Goal: Task Accomplishment & Management: Manage account settings

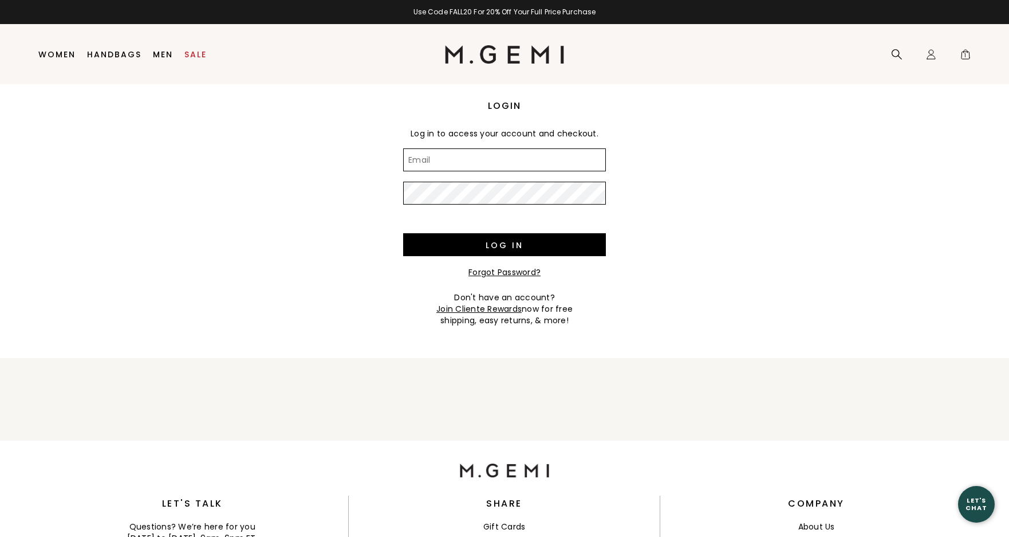
click at [458, 162] on input "Email" at bounding box center [504, 159] width 203 height 23
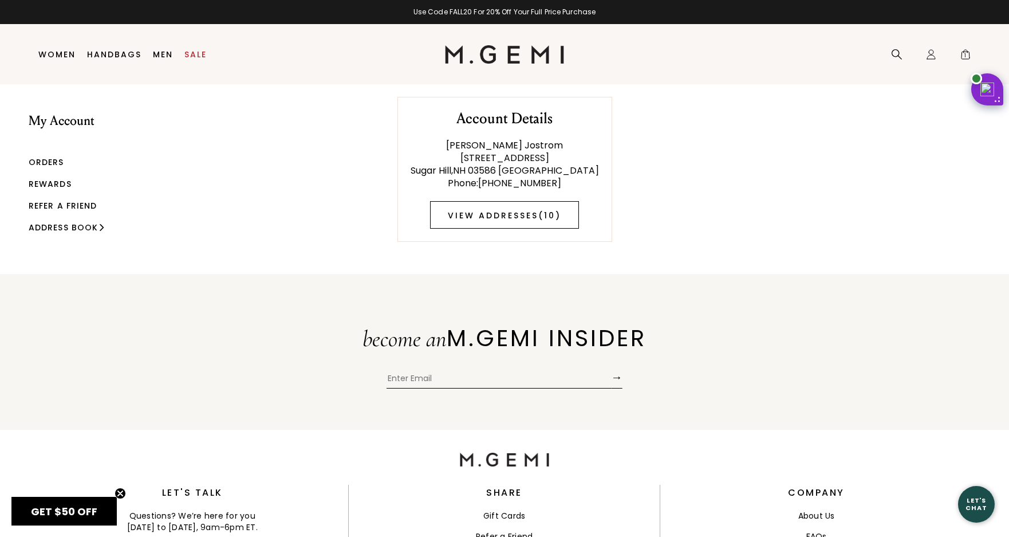
click at [515, 210] on link "View Addresses ( 10 )" at bounding box center [504, 214] width 149 height 27
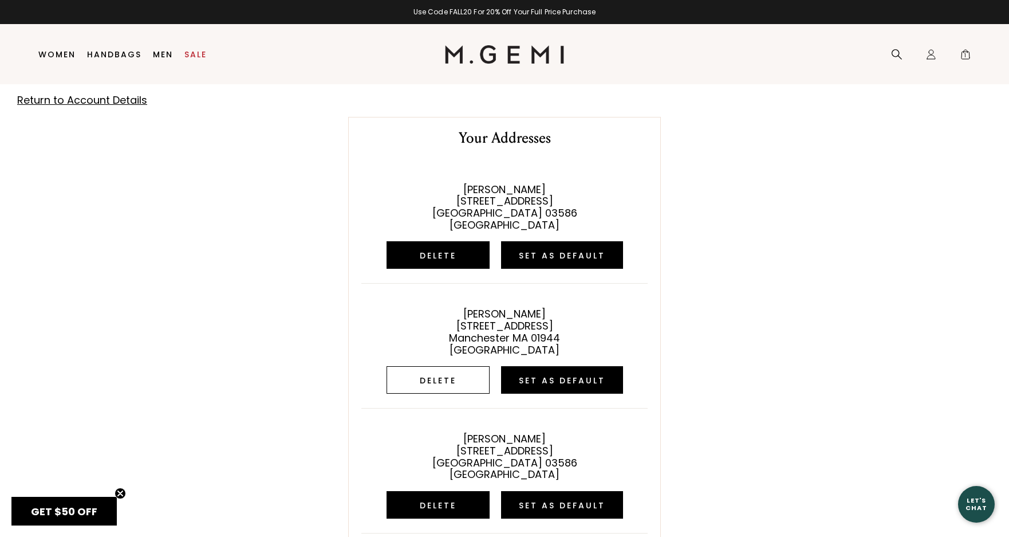
click at [445, 381] on button "Delete" at bounding box center [438, 379] width 103 height 27
click at [439, 377] on button "Delete" at bounding box center [438, 379] width 103 height 27
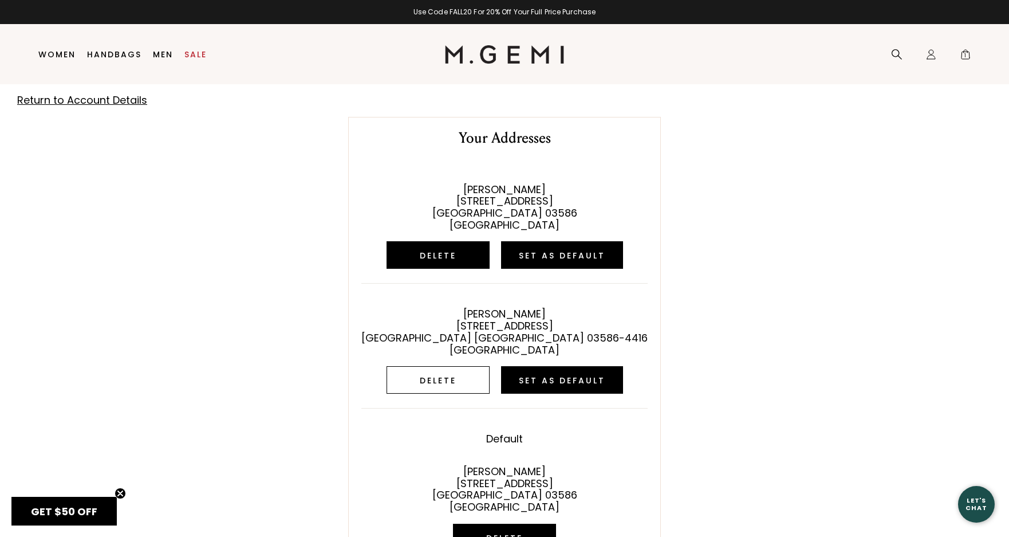
click at [436, 381] on button "Delete" at bounding box center [438, 379] width 103 height 27
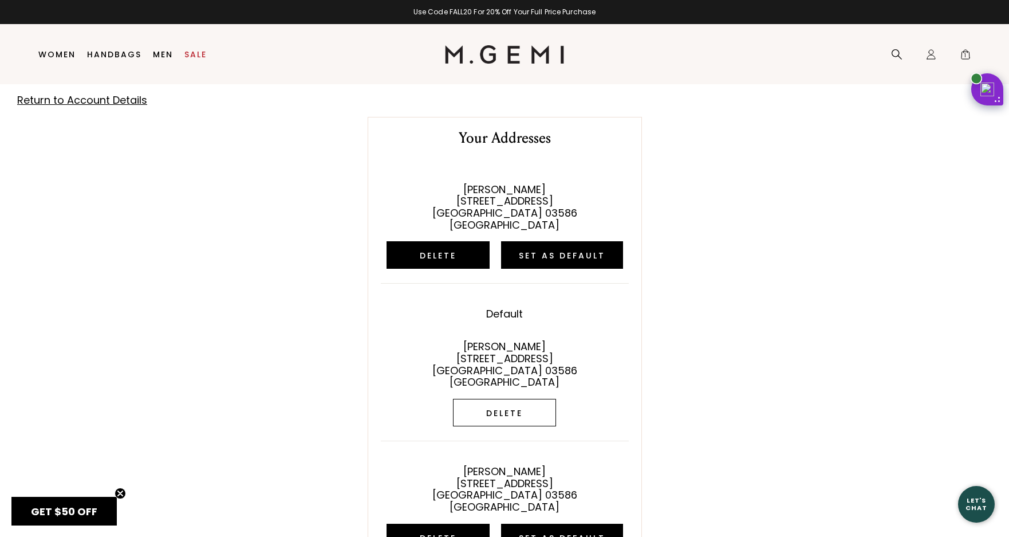
click at [518, 409] on button "Delete" at bounding box center [504, 412] width 103 height 27
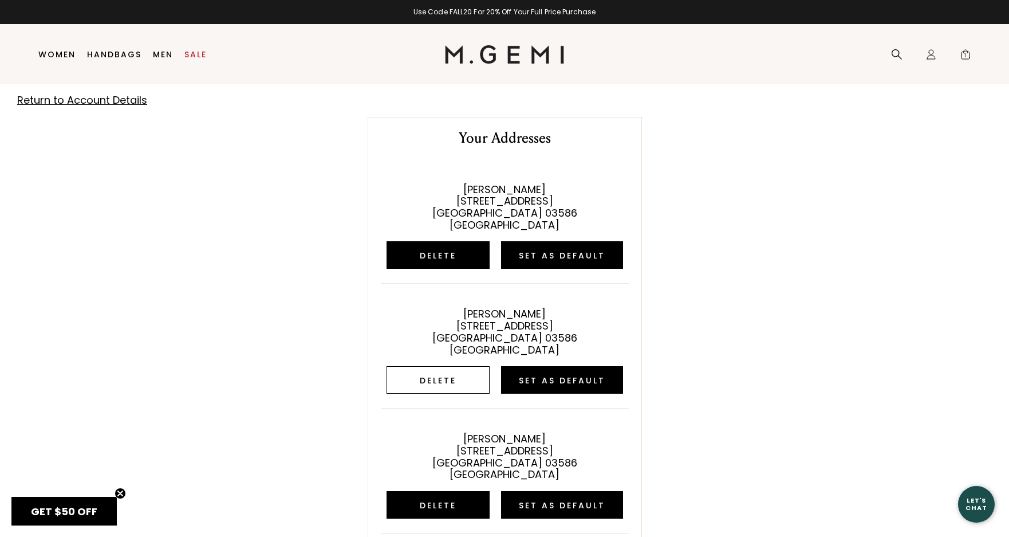
click at [466, 384] on button "Delete" at bounding box center [438, 379] width 103 height 27
click at [443, 368] on button "Delete" at bounding box center [438, 379] width 103 height 27
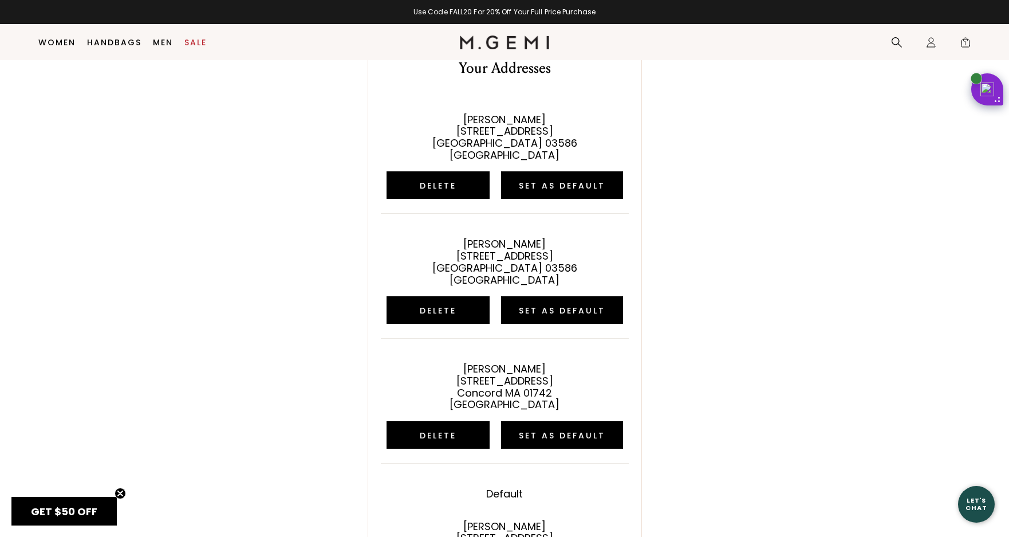
scroll to position [45, 0]
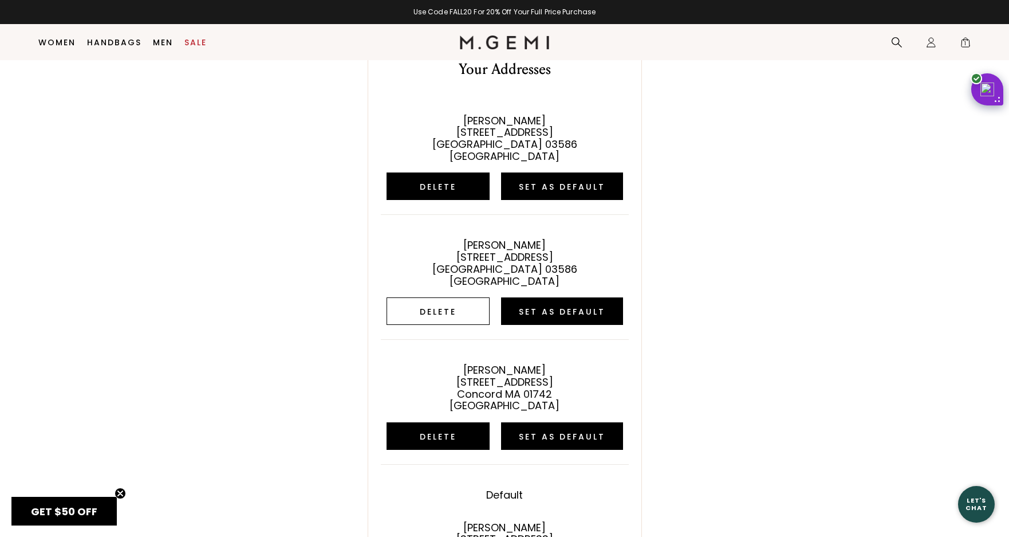
click at [460, 311] on button "Delete" at bounding box center [438, 310] width 103 height 27
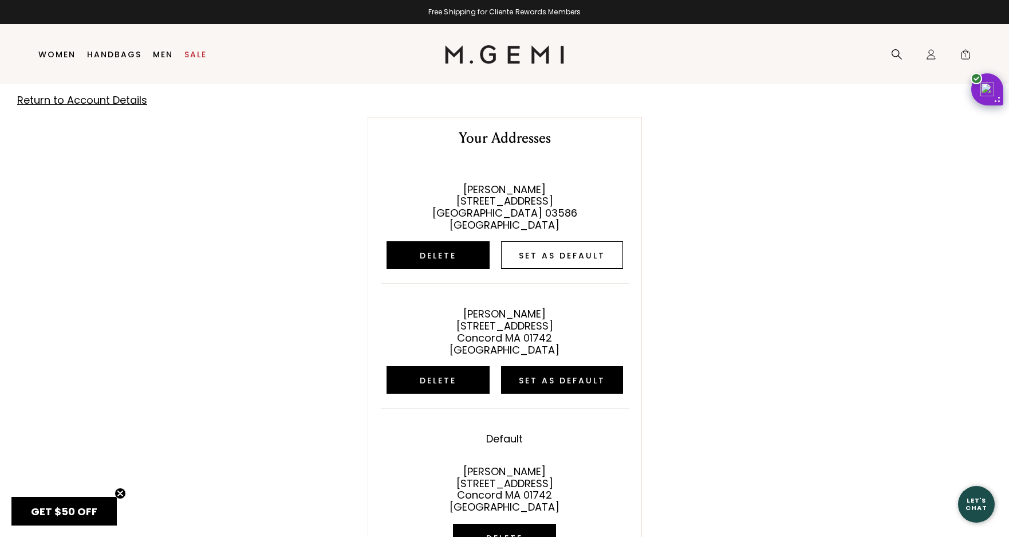
click at [584, 245] on button "Set as default" at bounding box center [562, 254] width 122 height 27
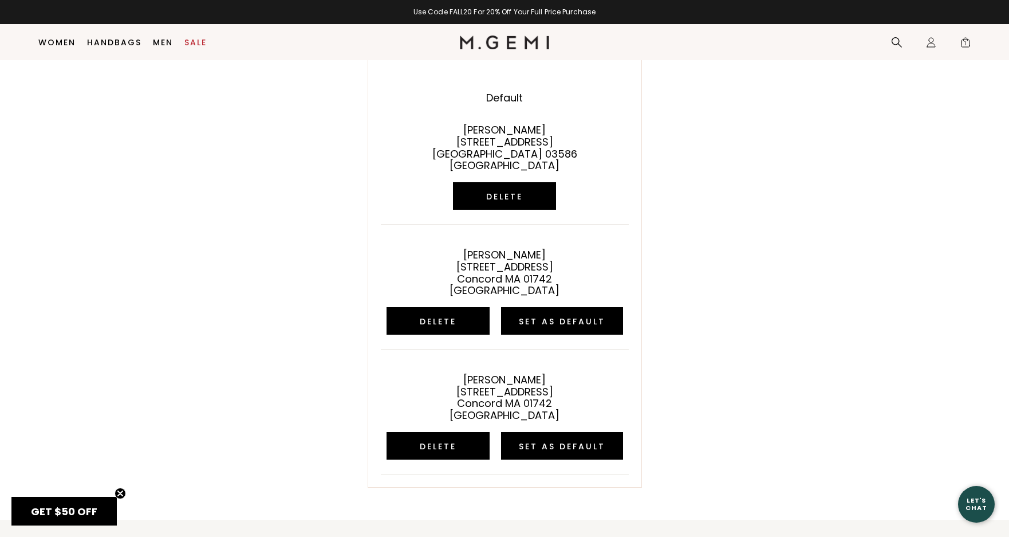
scroll to position [62, 0]
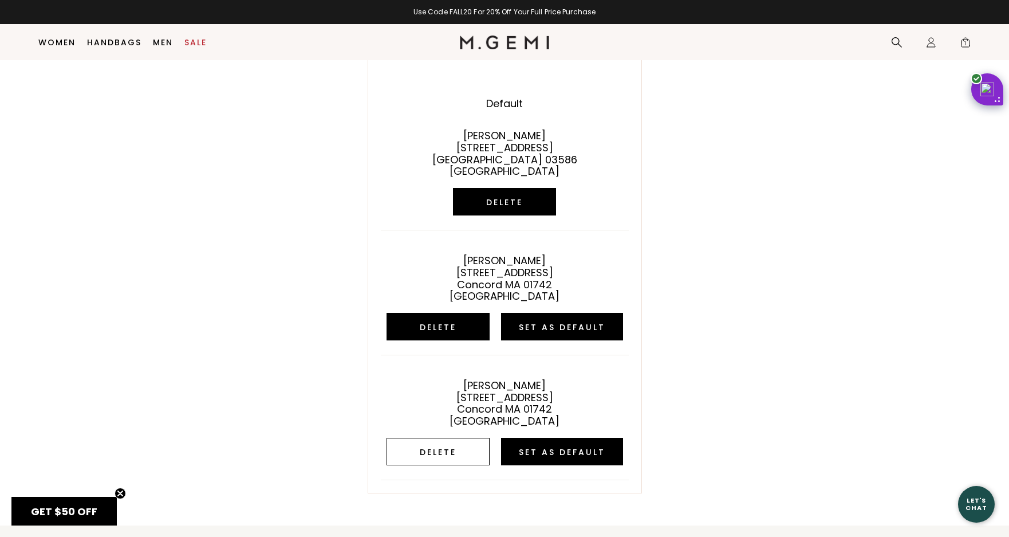
click at [449, 456] on button "Delete" at bounding box center [438, 451] width 103 height 27
